Goal: Transaction & Acquisition: Purchase product/service

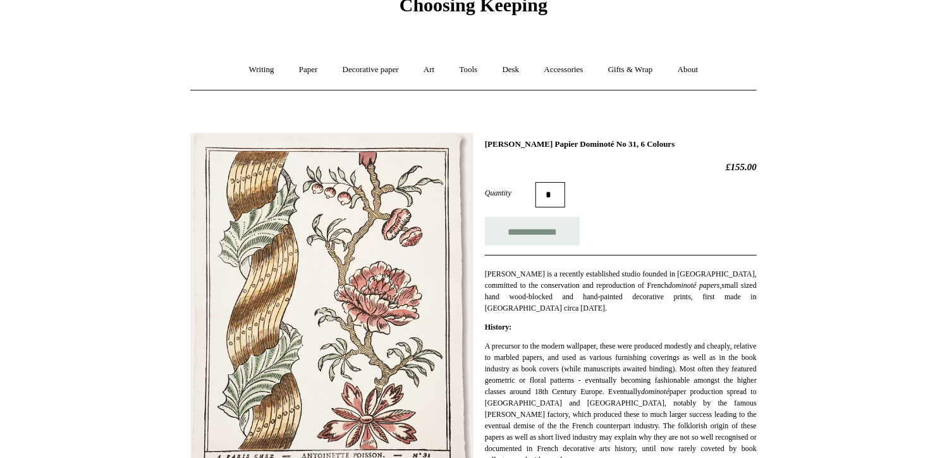
scroll to position [38, 0]
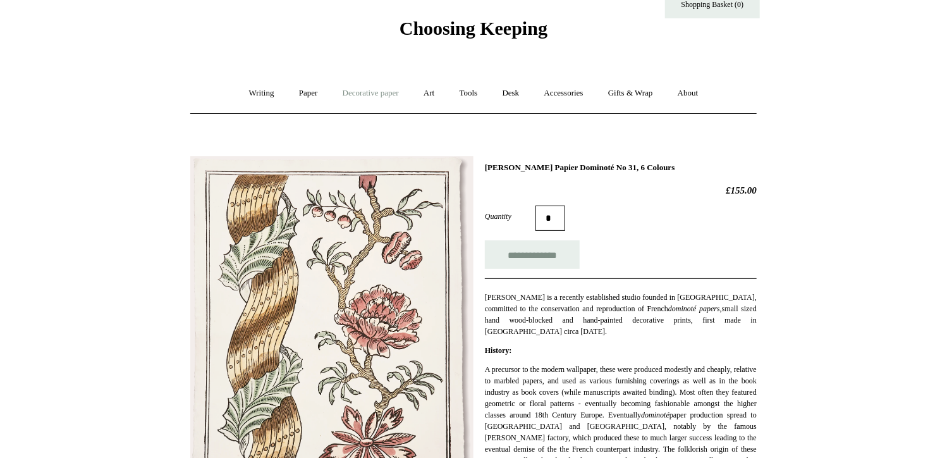
click at [369, 92] on link "Decorative paper +" at bounding box center [370, 94] width 79 height 34
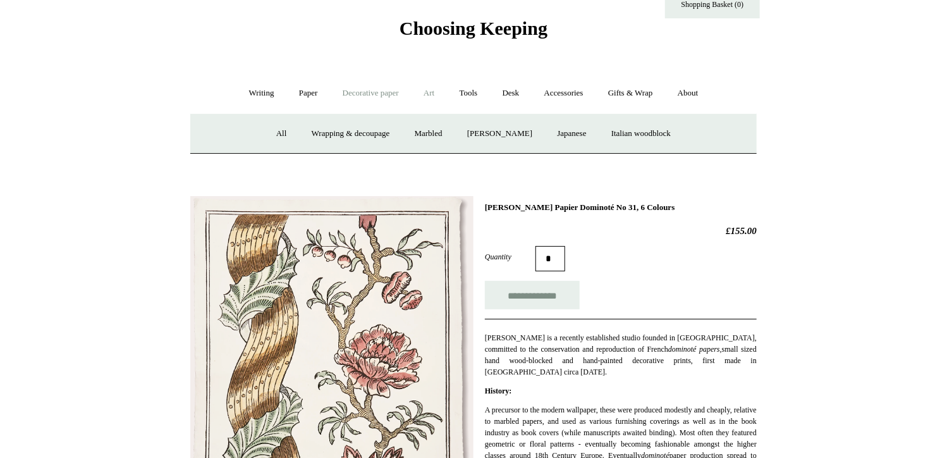
click at [432, 92] on link "Art +" at bounding box center [429, 94] width 34 height 34
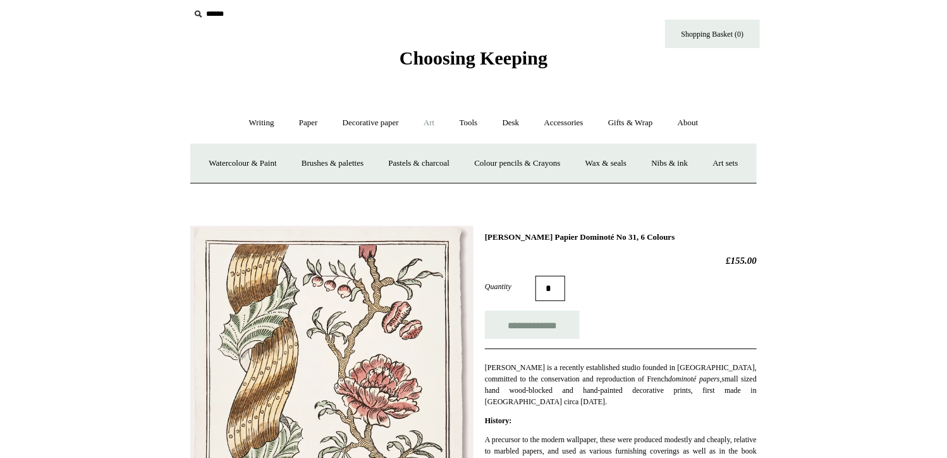
scroll to position [8, 0]
click at [568, 124] on link "Accessories +" at bounding box center [564, 124] width 62 height 34
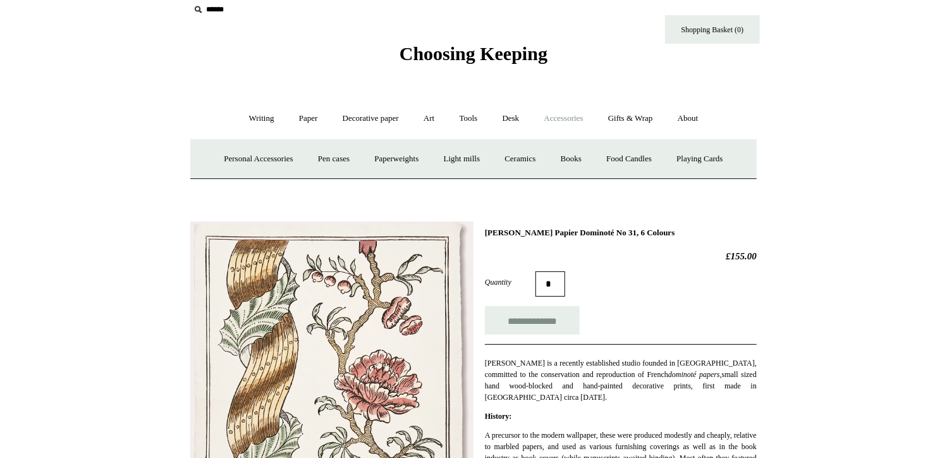
scroll to position [0, 0]
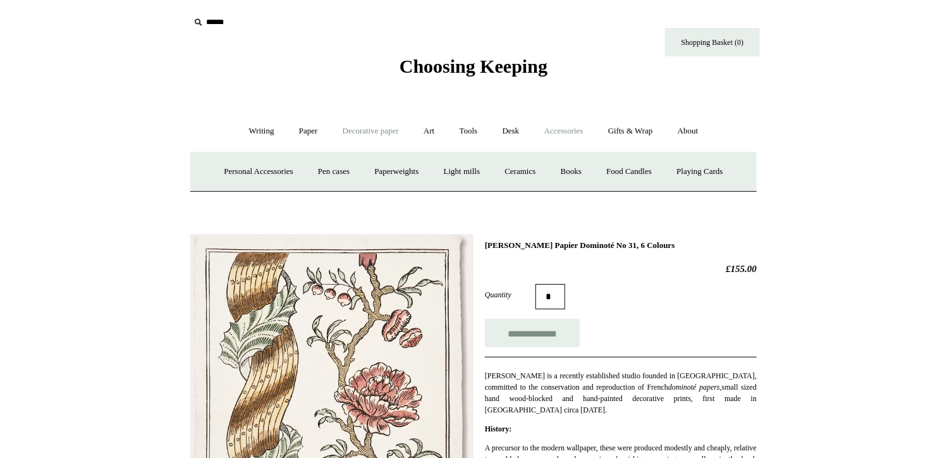
click at [364, 128] on link "Decorative paper +" at bounding box center [370, 131] width 79 height 34
click at [584, 169] on link "Japanese" at bounding box center [572, 172] width 52 height 34
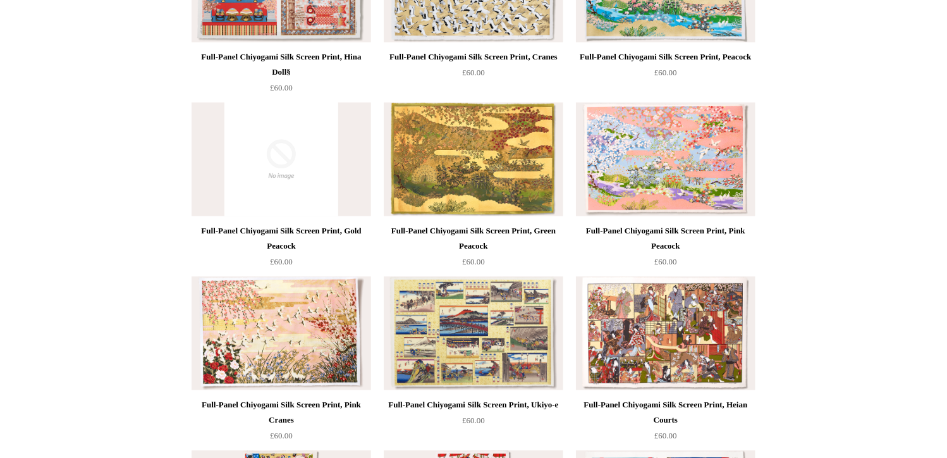
scroll to position [238, 0]
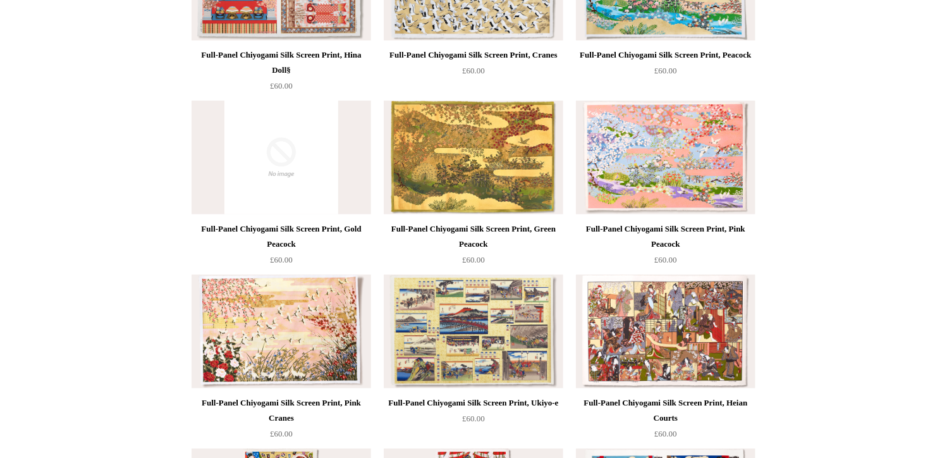
click at [495, 230] on div "Full-Panel Chiyogami Silk Screen Print, Green Peacock" at bounding box center [473, 236] width 173 height 30
